Goal: Obtain resource: Obtain resource

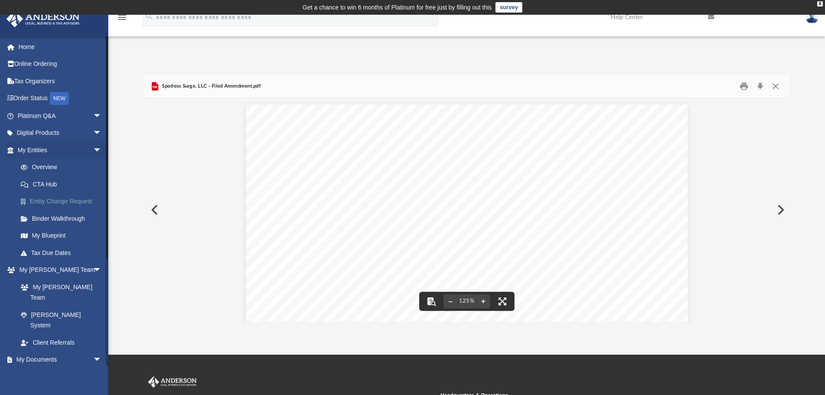
scroll to position [191, 639]
click at [38, 351] on link "My Documents arrow_drop_down" at bounding box center [60, 359] width 109 height 17
click at [779, 85] on button "Close" at bounding box center [776, 86] width 16 height 13
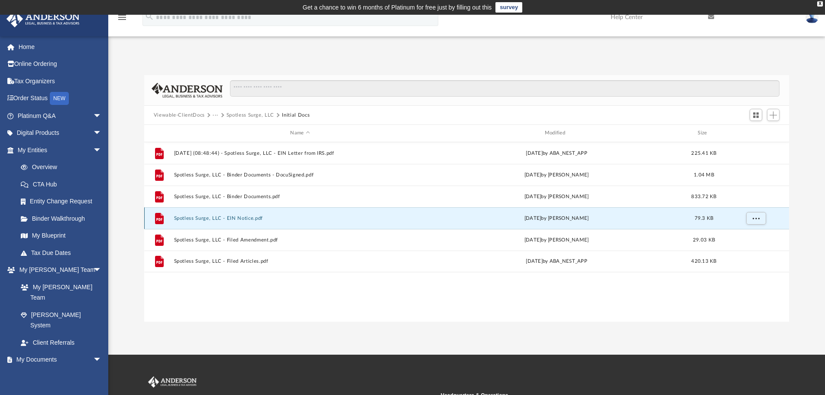
click at [214, 215] on button "Spotless Surge, LLC - EIN Notice.pdf" at bounding box center [300, 218] width 253 height 6
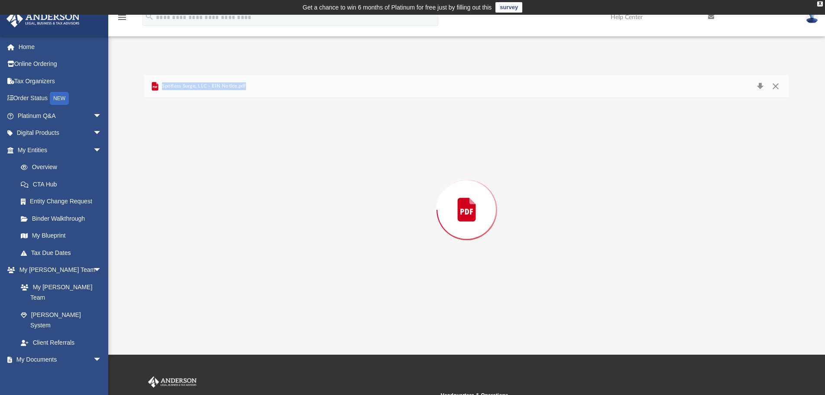
click at [214, 215] on div "Preview" at bounding box center [466, 210] width 645 height 224
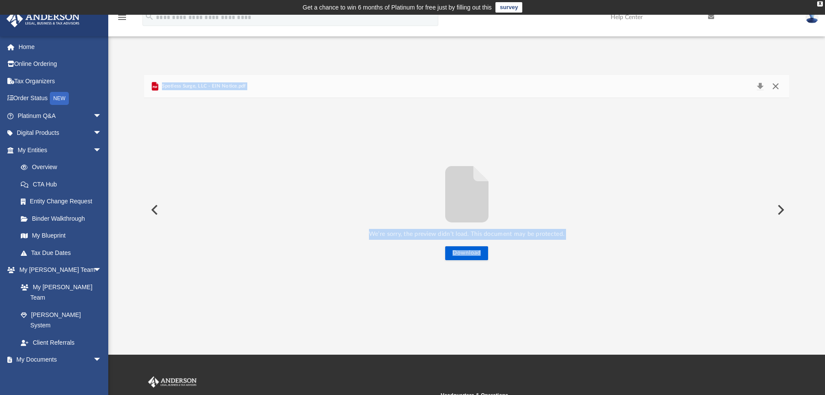
click at [777, 84] on button "Close" at bounding box center [776, 86] width 16 height 12
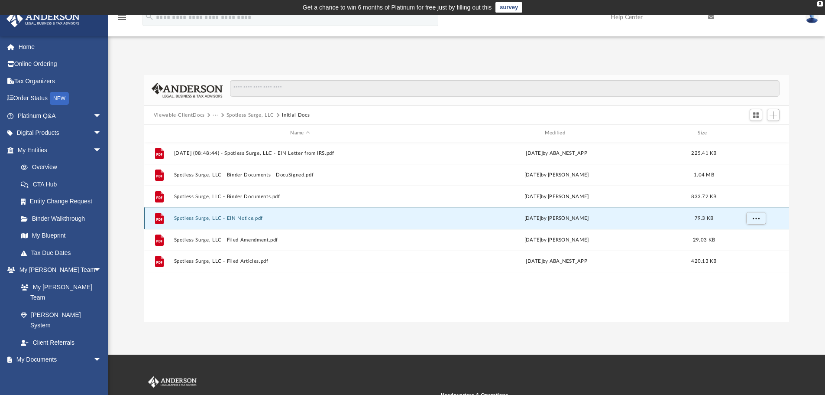
click at [214, 217] on button "Spotless Surge, LLC - EIN Notice.pdf" at bounding box center [300, 218] width 253 height 6
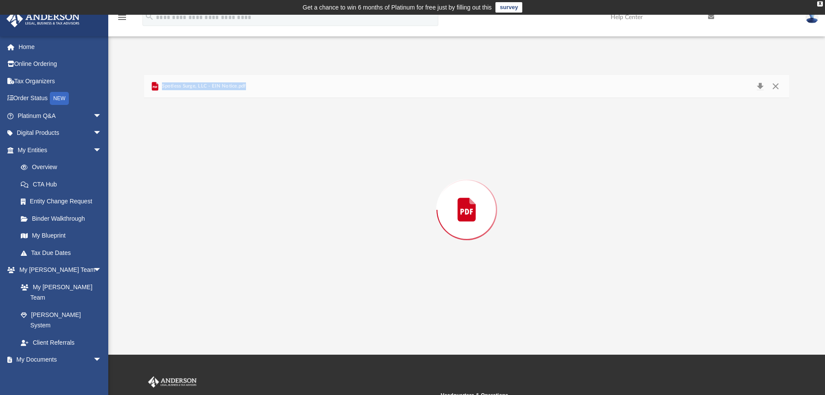
click at [214, 217] on div "Preview" at bounding box center [466, 210] width 645 height 224
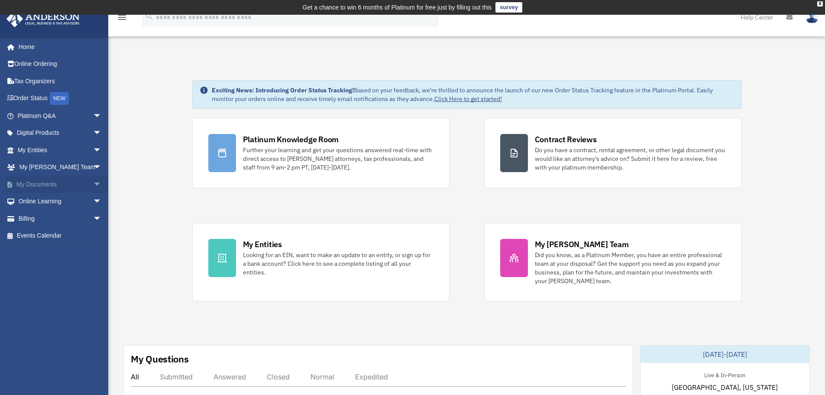
click at [22, 185] on link "My Documents arrow_drop_down" at bounding box center [60, 183] width 109 height 17
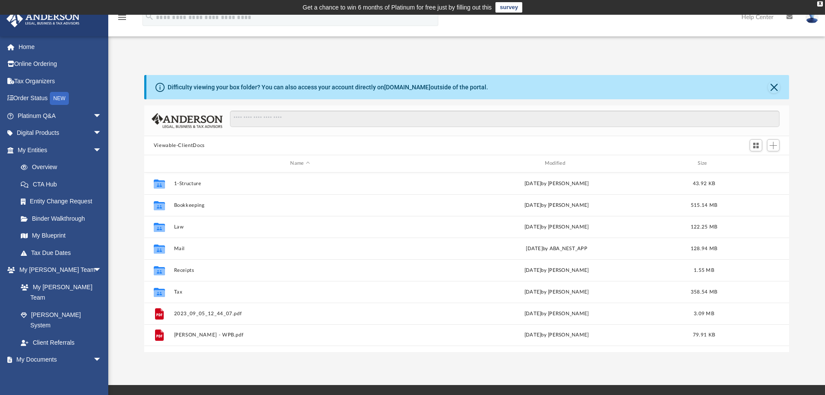
scroll to position [191, 639]
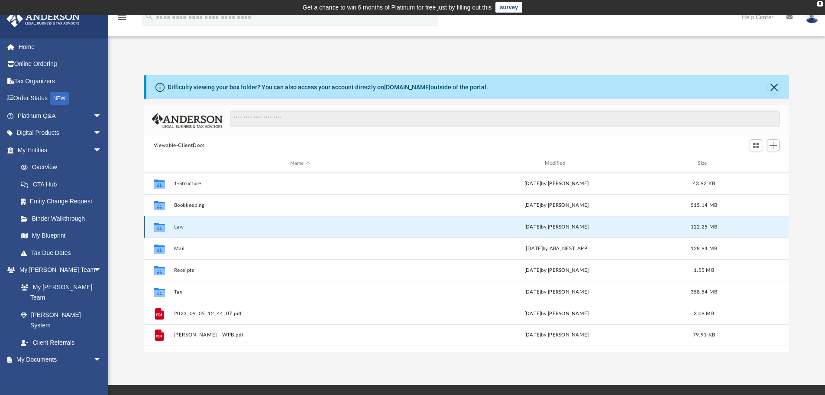
click at [179, 228] on button "Law" at bounding box center [300, 227] width 253 height 6
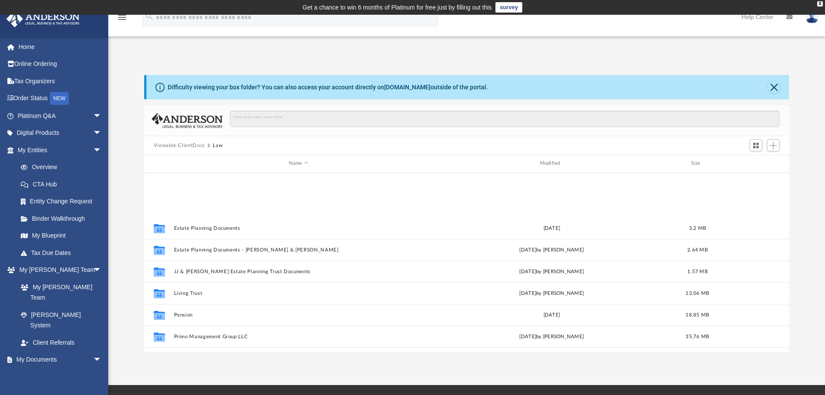
scroll to position [167, 0]
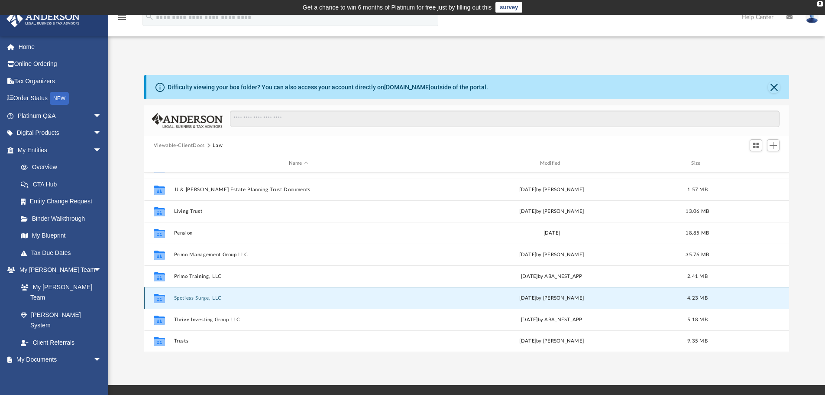
click at [206, 298] on button "Spotless Surge, LLC" at bounding box center [299, 298] width 250 height 6
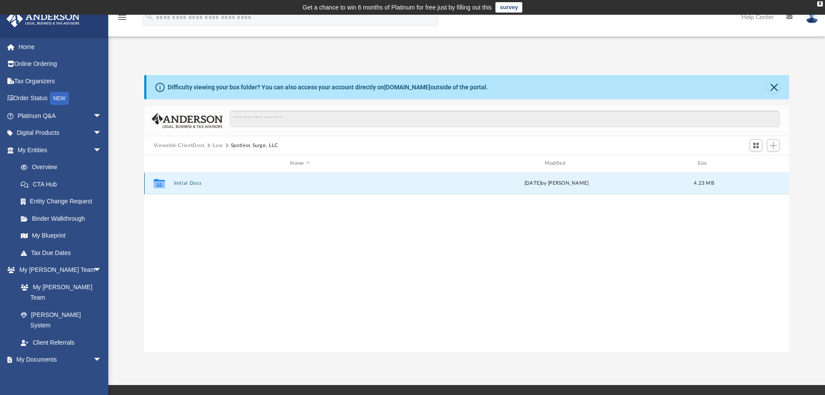
click at [185, 185] on button "Initial Docs" at bounding box center [300, 183] width 253 height 6
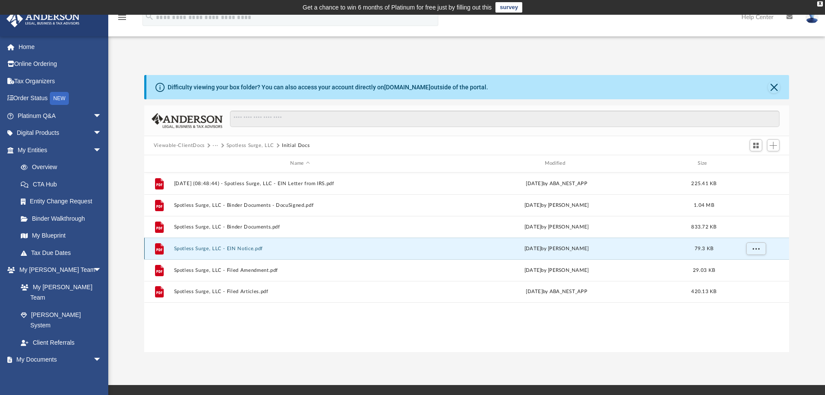
click at [218, 249] on button "Spotless Surge, LLC - EIN Notice.pdf" at bounding box center [300, 249] width 253 height 6
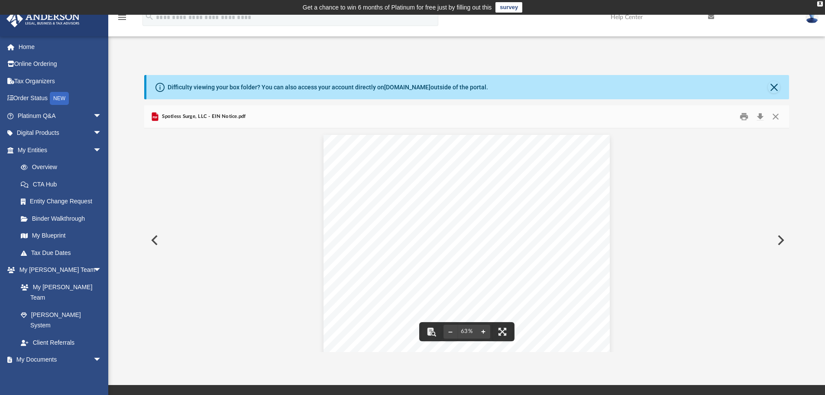
click at [484, 328] on button "File preview" at bounding box center [483, 331] width 14 height 19
click at [775, 115] on button "Close" at bounding box center [776, 116] width 16 height 13
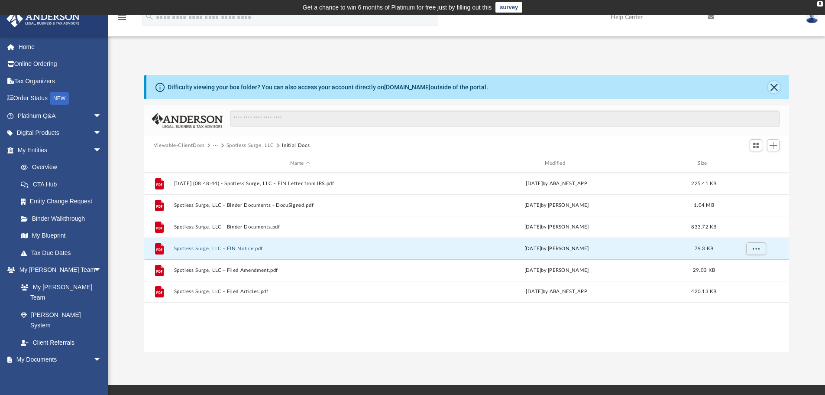
click at [778, 84] on button "Close" at bounding box center [774, 87] width 12 height 12
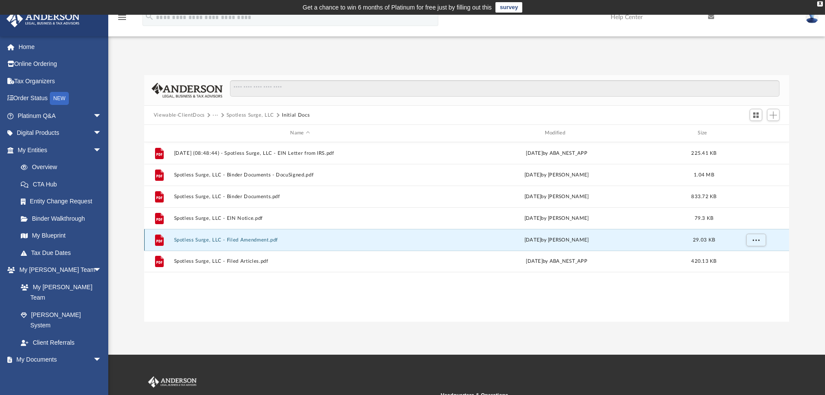
click at [229, 239] on button "Spotless Surge, LLC - Filed Amendment.pdf" at bounding box center [300, 240] width 253 height 6
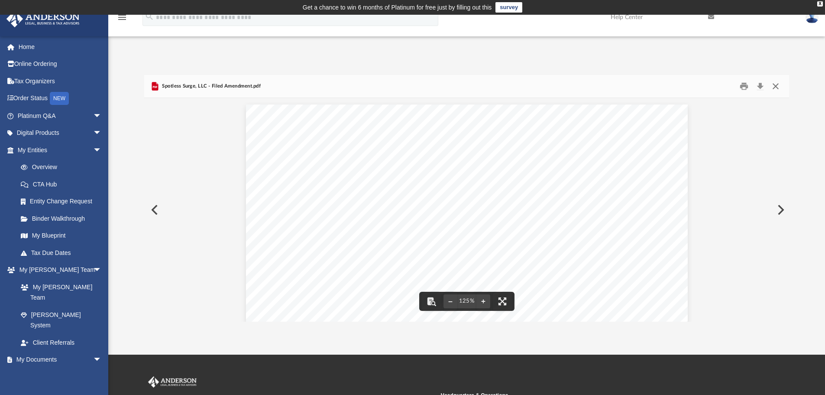
click at [775, 87] on button "Close" at bounding box center [776, 86] width 16 height 13
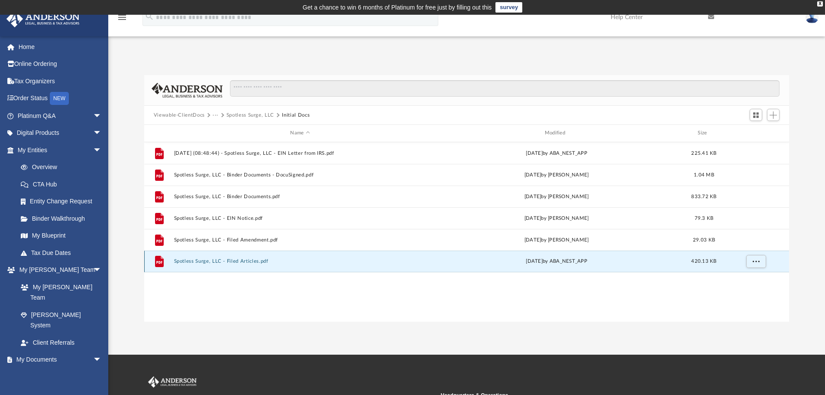
click at [222, 259] on button "Spotless Surge, LLC - Filed Articles.pdf" at bounding box center [300, 261] width 253 height 6
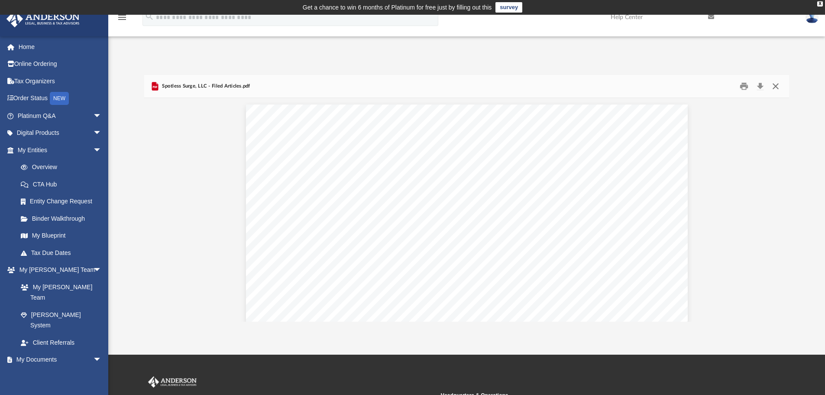
click at [779, 90] on button "Close" at bounding box center [776, 86] width 16 height 13
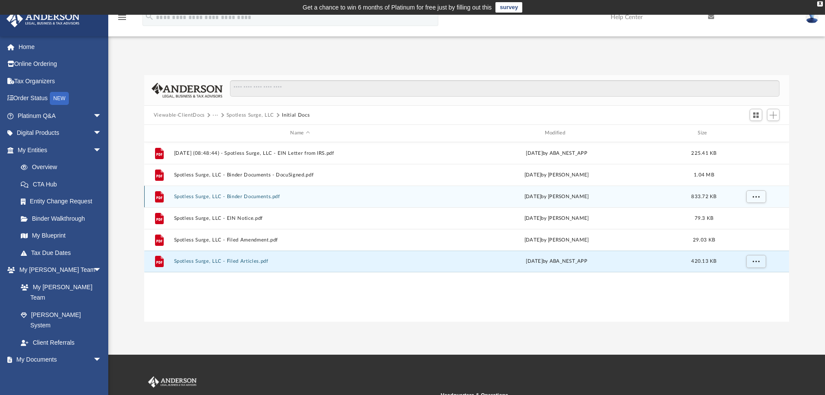
click at [247, 195] on button "Spotless Surge, LLC - Binder Documents.pdf" at bounding box center [300, 197] width 253 height 6
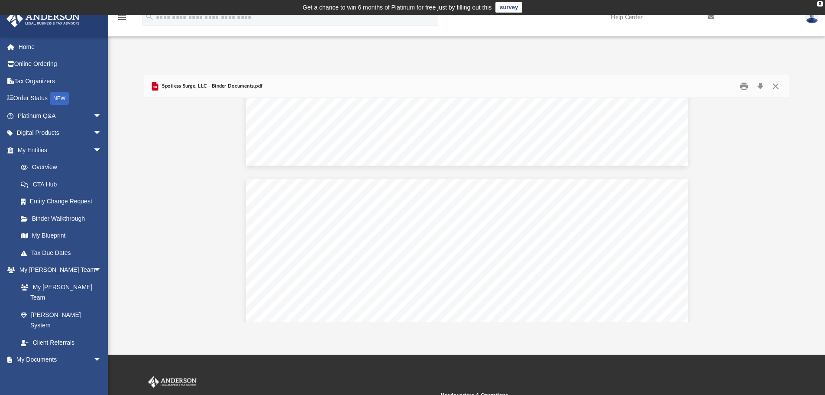
scroll to position [2360, 0]
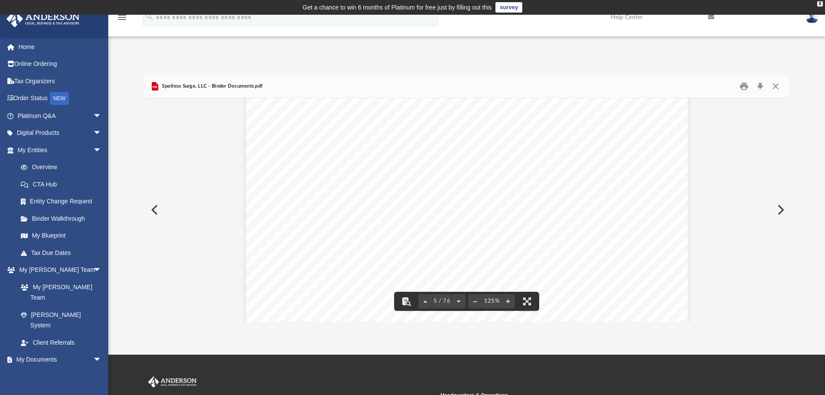
click at [477, 231] on div "Articles of Organization This section contains your articles forming your entit…" at bounding box center [467, 370] width 442 height 572
drag, startPoint x: 786, startPoint y: 213, endPoint x: 772, endPoint y: 113, distance: 100.7
click at [772, 113] on div "Operating Agreement of Spotless Surge, LLC Page 26 of 43 Section 14.03 Decision…" at bounding box center [466, 210] width 645 height 224
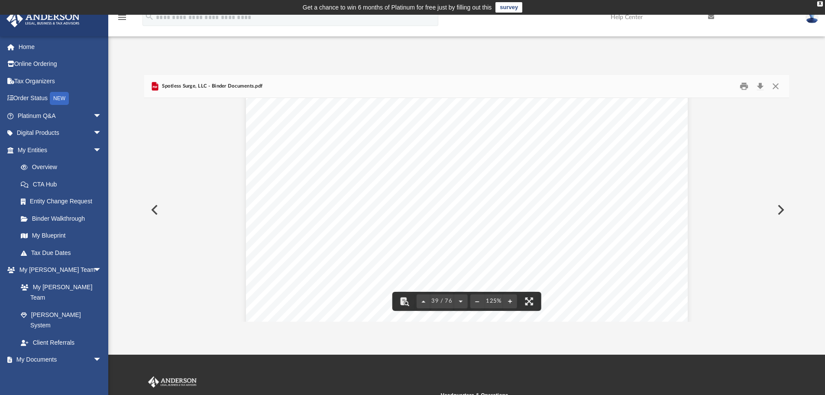
drag, startPoint x: 787, startPoint y: 210, endPoint x: 780, endPoint y: 109, distance: 101.1
click at [780, 109] on div "Operating Agreement of Spotless Surge, LLC Page 26 of 43 Section 14.03 Decision…" at bounding box center [466, 210] width 645 height 224
